Goal: Task Accomplishment & Management: Use online tool/utility

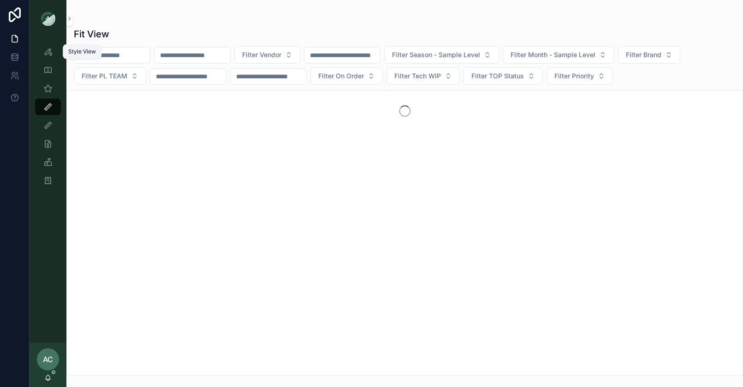
click at [45, 52] on icon "scrollable content" at bounding box center [47, 51] width 9 height 9
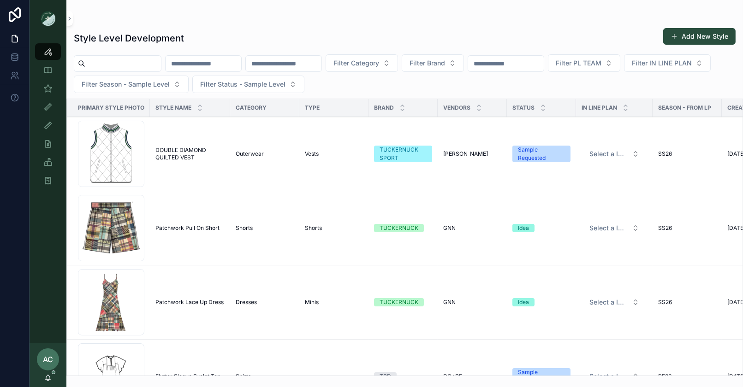
click at [107, 165] on div "Screenshot-2025-10-07-at-4.40.05-PM .png" at bounding box center [111, 154] width 66 height 66
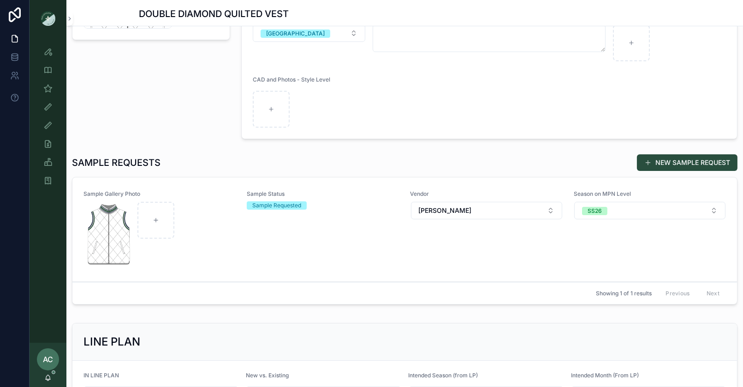
scroll to position [167, 0]
click at [220, 250] on div "scrollable content" at bounding box center [159, 235] width 151 height 66
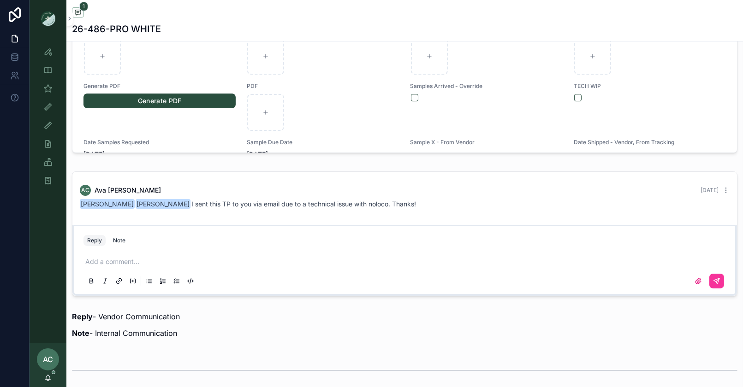
scroll to position [540, 0]
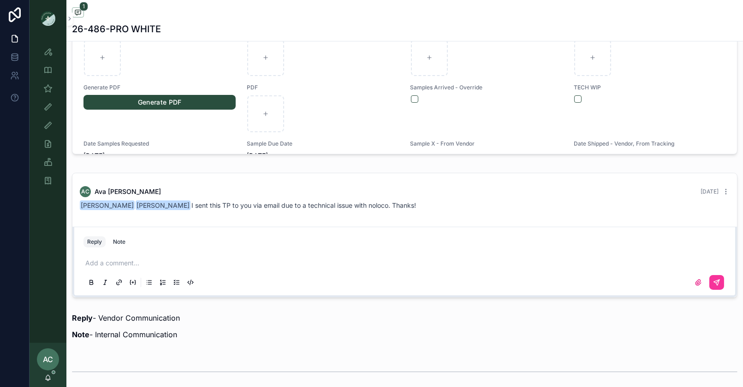
click at [135, 259] on p "scrollable content" at bounding box center [406, 263] width 643 height 9
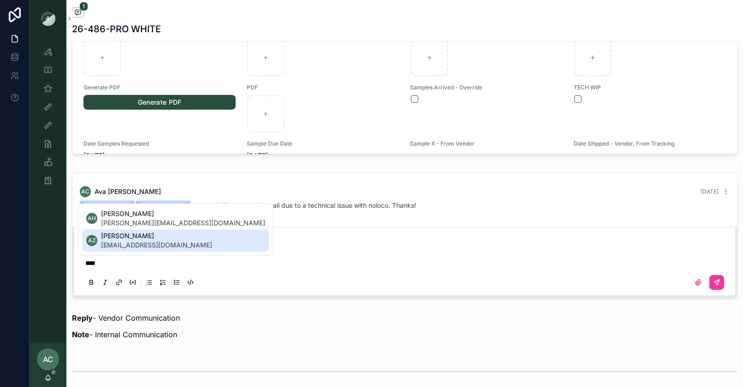
click at [137, 244] on span "ada.zhrr@ntvanwell.com" at bounding box center [156, 245] width 111 height 9
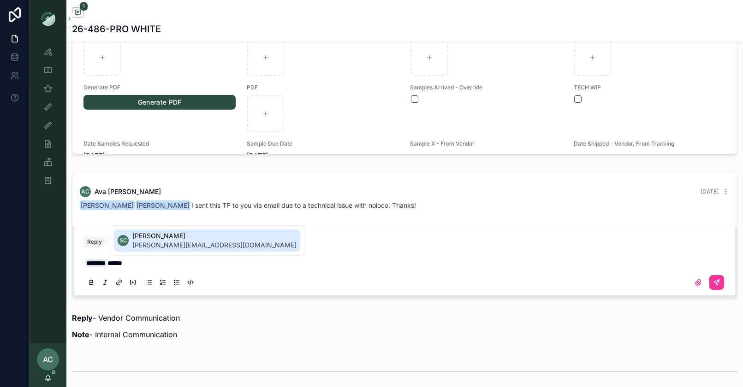
click at [173, 243] on span "sophie.cuihq@ntvanwell.com" at bounding box center [214, 245] width 164 height 9
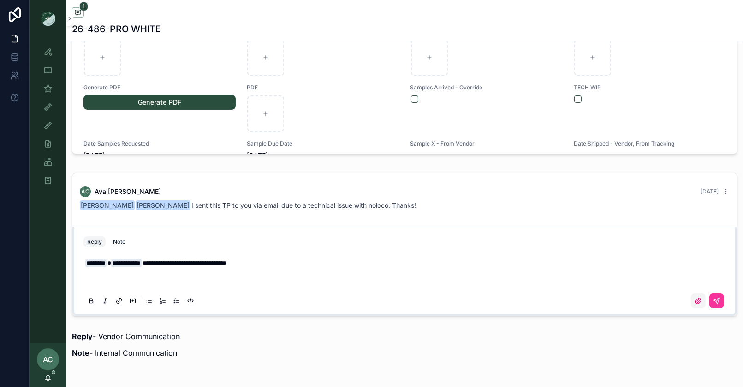
click at [697, 302] on icon "scrollable content" at bounding box center [698, 301] width 7 height 7
click at [0, 0] on input "scrollable content" at bounding box center [0, 0] width 0 height 0
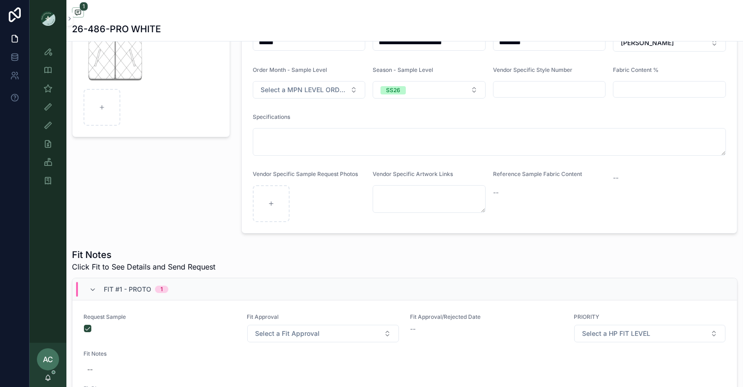
scroll to position [0, 0]
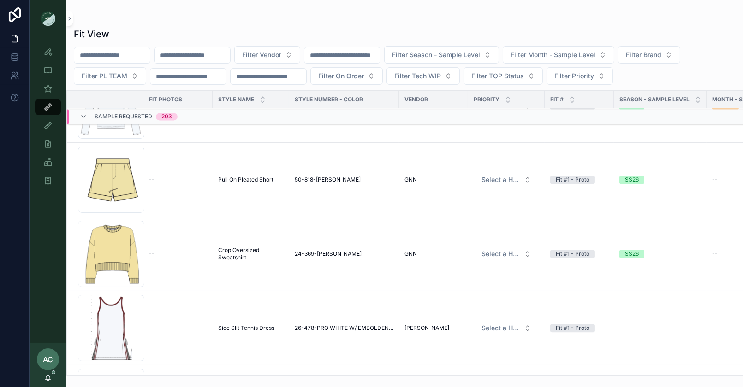
scroll to position [4074, 0]
click at [230, 254] on span "Crop Oversized Sweatshirt" at bounding box center [250, 254] width 65 height 15
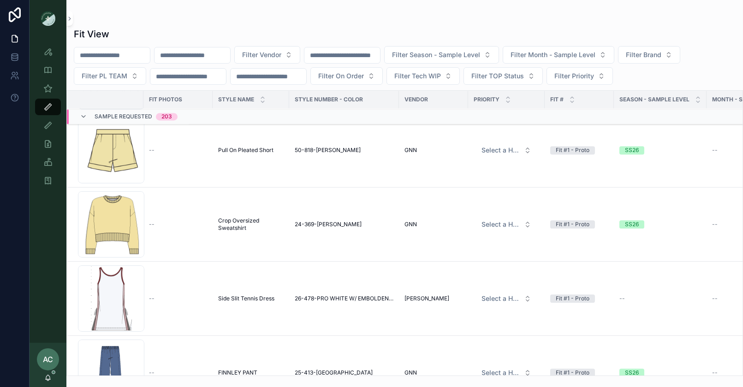
scroll to position [4100, 0]
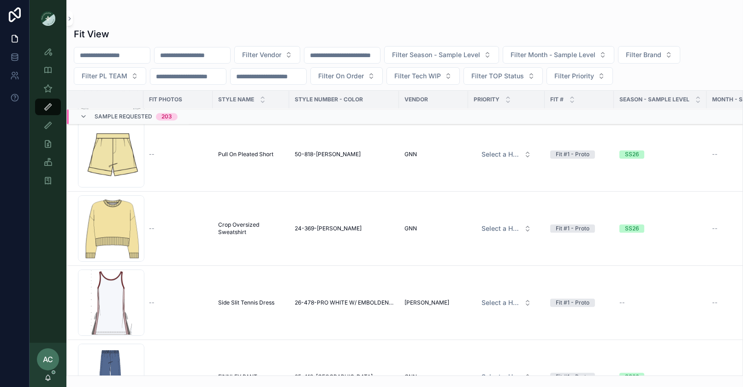
click at [185, 162] on td "--" at bounding box center [177, 155] width 69 height 74
click at [177, 162] on td "--" at bounding box center [177, 155] width 69 height 74
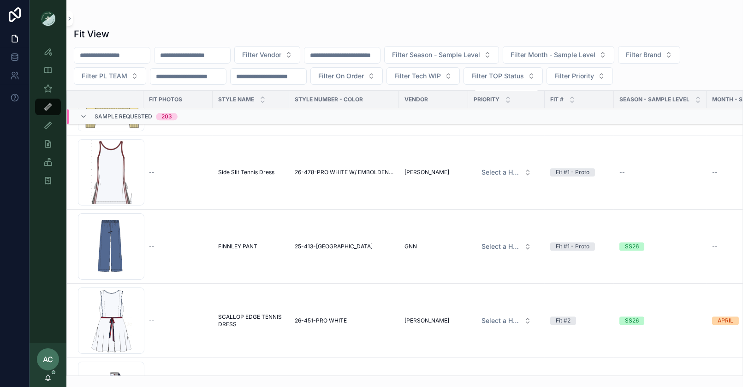
click at [112, 238] on div "Screenshot-2025-09-05-at-4.19.21-PM .png" at bounding box center [111, 247] width 66 height 66
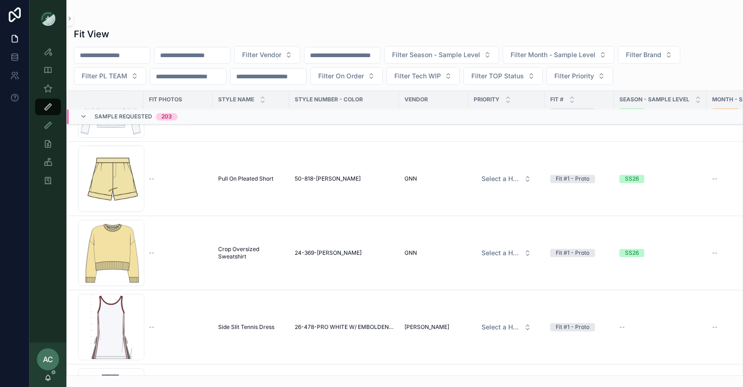
scroll to position [4062, 0]
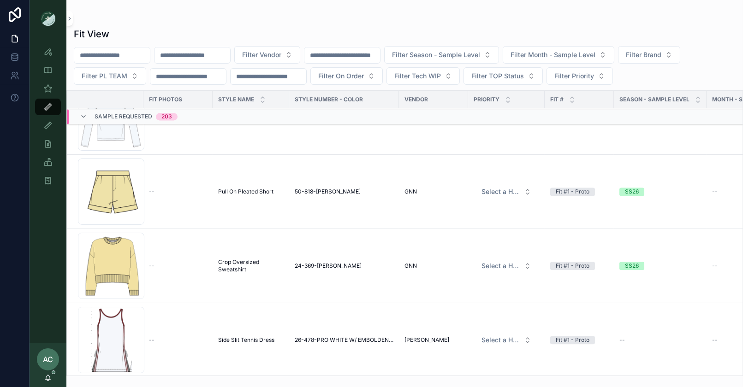
click at [121, 177] on div "Screenshot-2025-09-08-at-9.26.57-AM .png" at bounding box center [111, 192] width 66 height 66
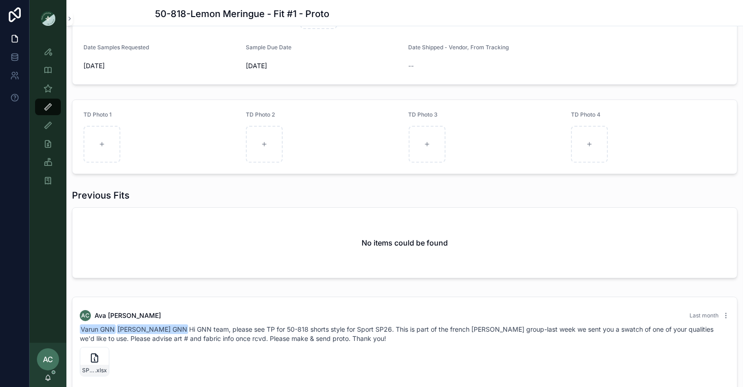
scroll to position [324, 0]
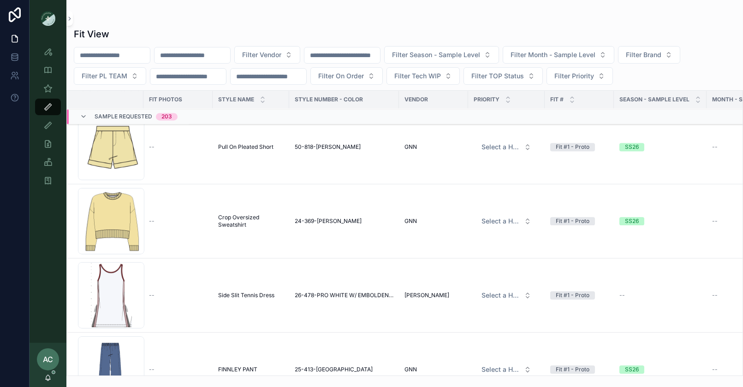
scroll to position [4040, 0]
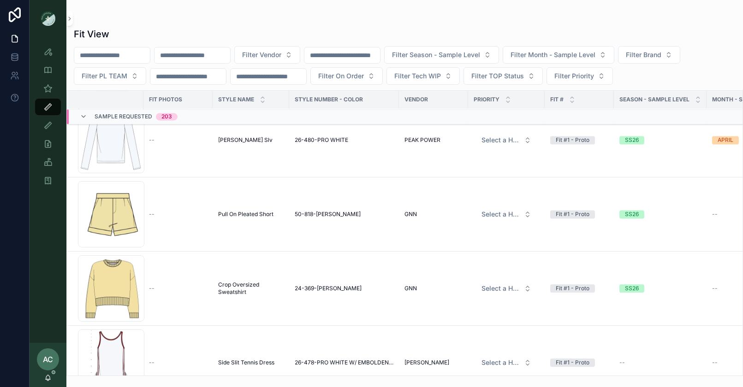
click at [185, 295] on td "--" at bounding box center [177, 289] width 69 height 74
click at [118, 285] on div "Screenshot-2025-09-05-at-7.28.15-PM .png" at bounding box center [111, 289] width 66 height 66
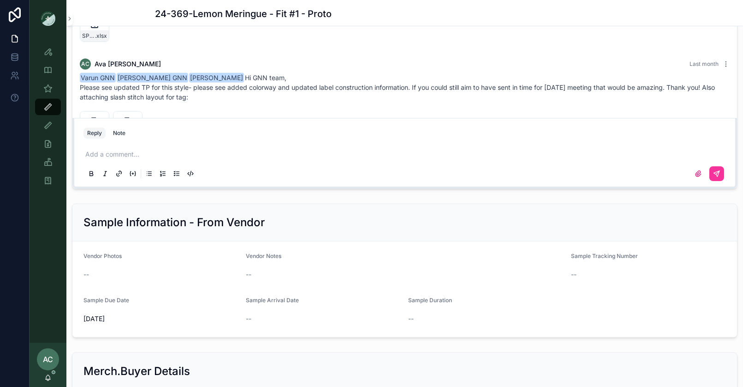
scroll to position [7, 0]
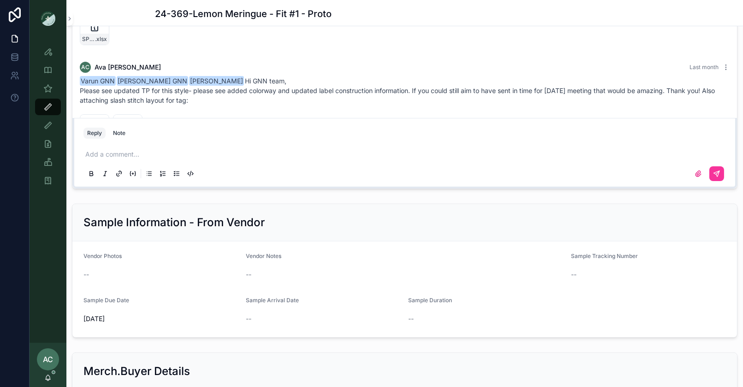
click at [145, 150] on p "scrollable content" at bounding box center [406, 154] width 643 height 9
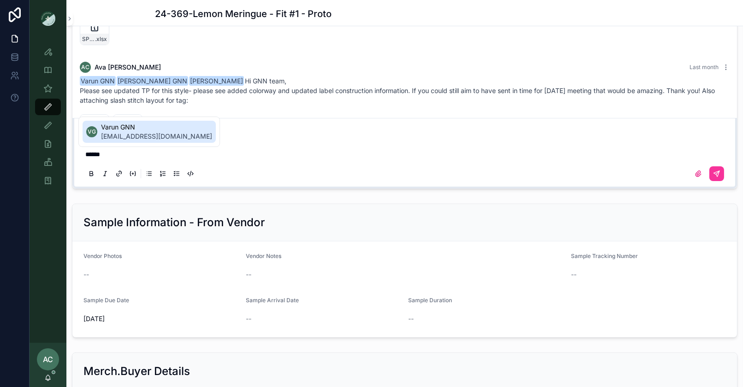
click at [129, 134] on span "varun@gnntrends.com" at bounding box center [156, 136] width 111 height 9
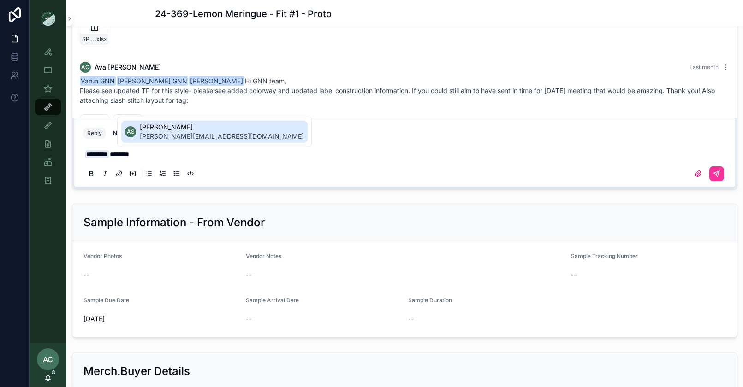
click at [160, 129] on span "Arushi Saini" at bounding box center [222, 127] width 164 height 9
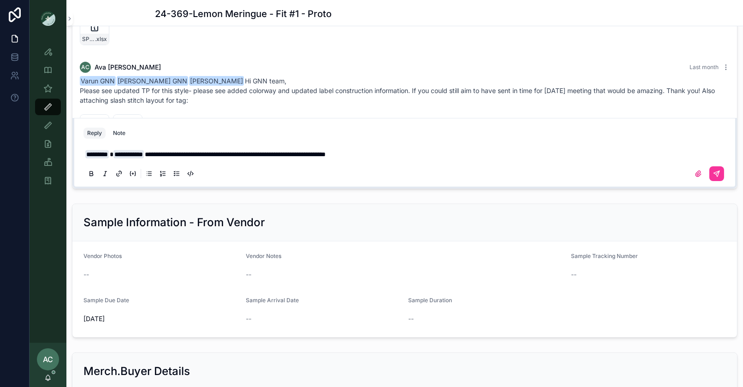
click at [317, 152] on span "**********" at bounding box center [235, 154] width 181 height 6
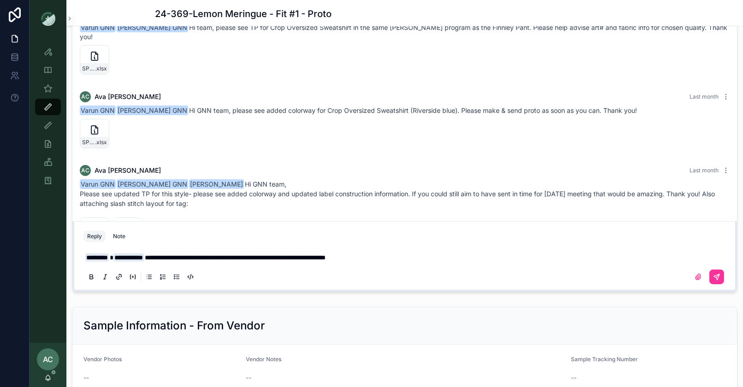
scroll to position [712, 0]
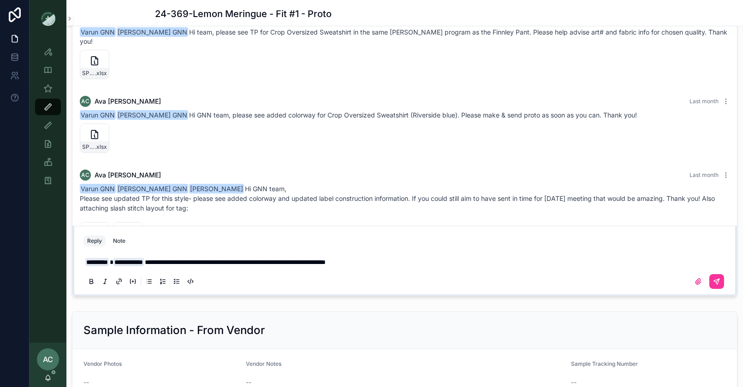
click at [168, 261] on span "**********" at bounding box center [235, 262] width 181 height 6
click at [278, 261] on span "**********" at bounding box center [246, 262] width 202 height 6
drag, startPoint x: 399, startPoint y: 259, endPoint x: 423, endPoint y: 309, distance: 55.7
click at [399, 266] on div "**********" at bounding box center [404, 271] width 643 height 39
click at [346, 260] on span "**********" at bounding box center [246, 262] width 202 height 6
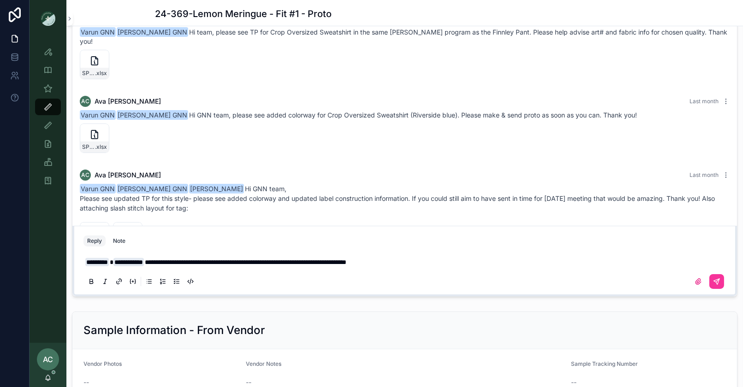
drag, startPoint x: 398, startPoint y: 261, endPoint x: 405, endPoint y: 297, distance: 37.0
click at [346, 261] on span "**********" at bounding box center [246, 262] width 202 height 6
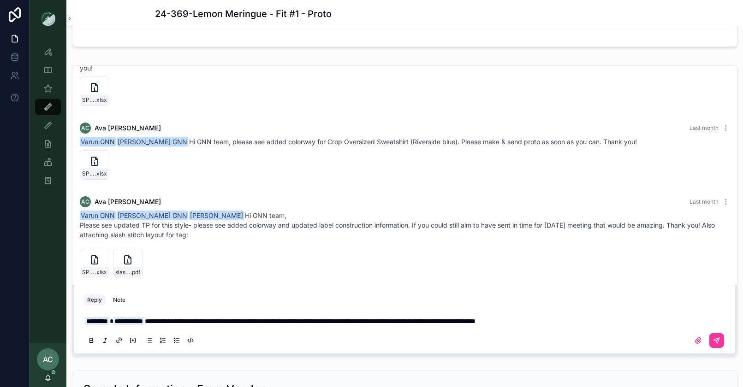
scroll to position [654, 0]
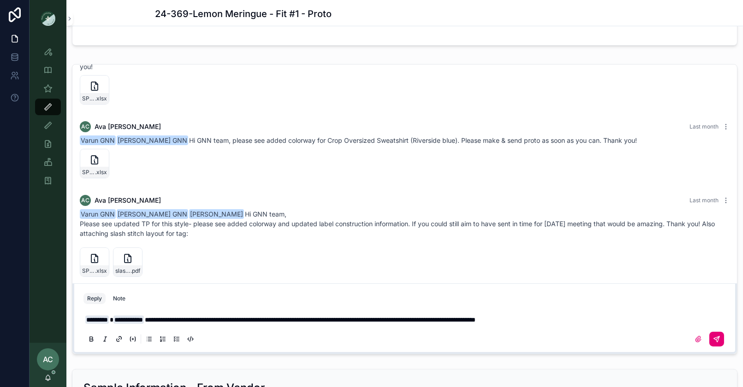
click at [719, 337] on icon "scrollable content" at bounding box center [716, 339] width 7 height 7
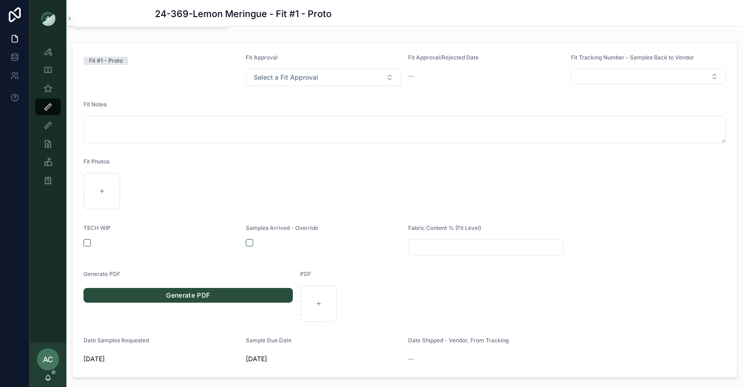
scroll to position [0, 0]
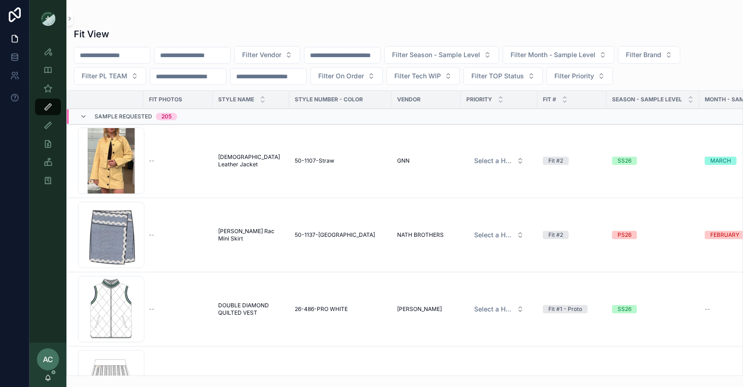
click at [110, 298] on div "Screenshot-2025-10-07-at-4.40.05-PM .png" at bounding box center [111, 309] width 66 height 66
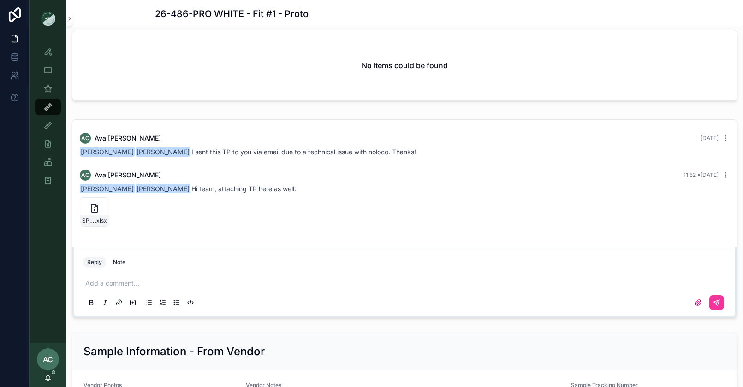
scroll to position [600, 0]
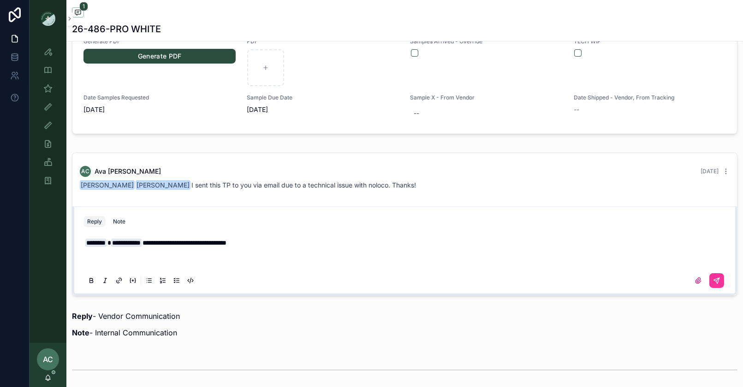
scroll to position [575, 0]
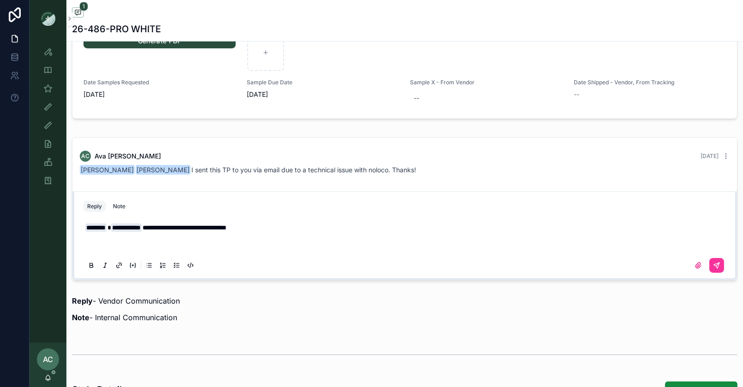
click at [286, 236] on p "scrollable content" at bounding box center [406, 236] width 643 height 9
click at [694, 261] on label "scrollable content" at bounding box center [698, 265] width 15 height 15
click at [0, 0] on input "scrollable content" at bounding box center [0, 0] width 0 height 0
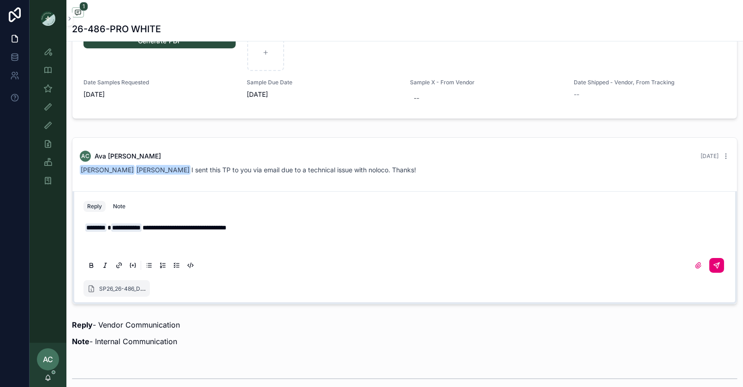
click at [716, 263] on icon "scrollable content" at bounding box center [717, 266] width 6 height 6
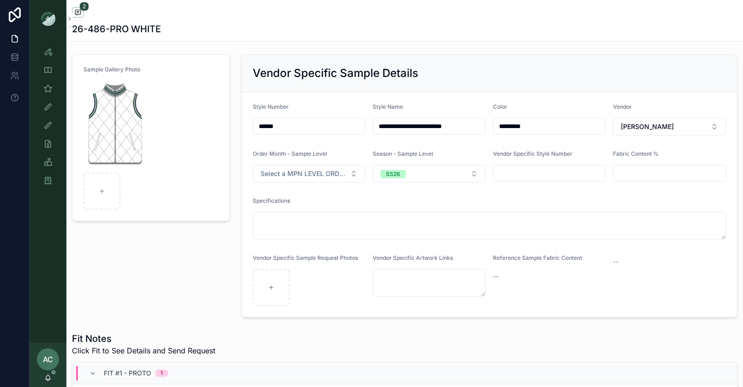
scroll to position [0, 0]
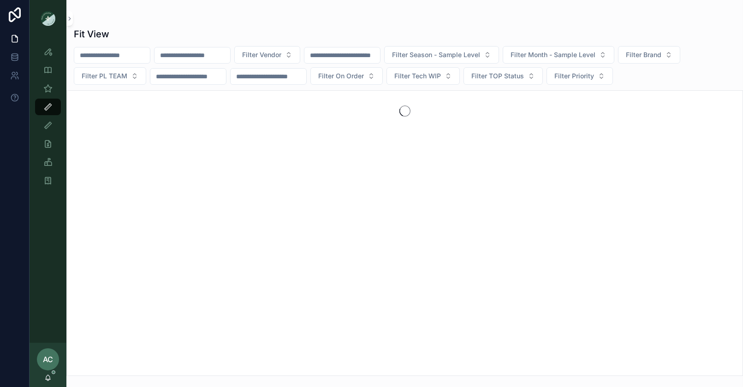
click at [197, 56] on input "scrollable content" at bounding box center [193, 55] width 76 height 13
type input "***"
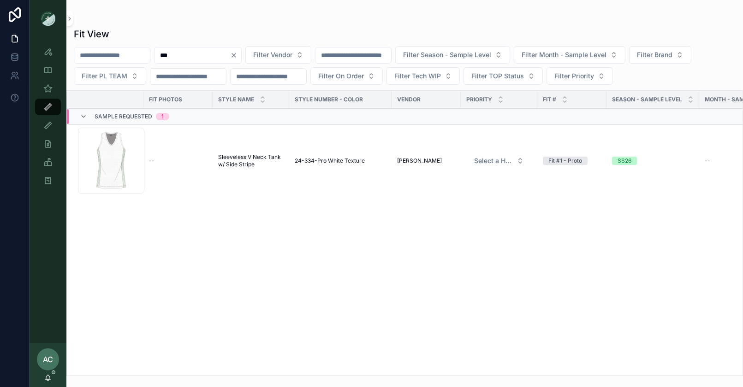
click at [170, 154] on td "--" at bounding box center [177, 161] width 69 height 74
click at [120, 158] on div "Screenshot-2025-08-28-at-12.45.46-PM .png" at bounding box center [111, 161] width 66 height 66
